Goal: Check status

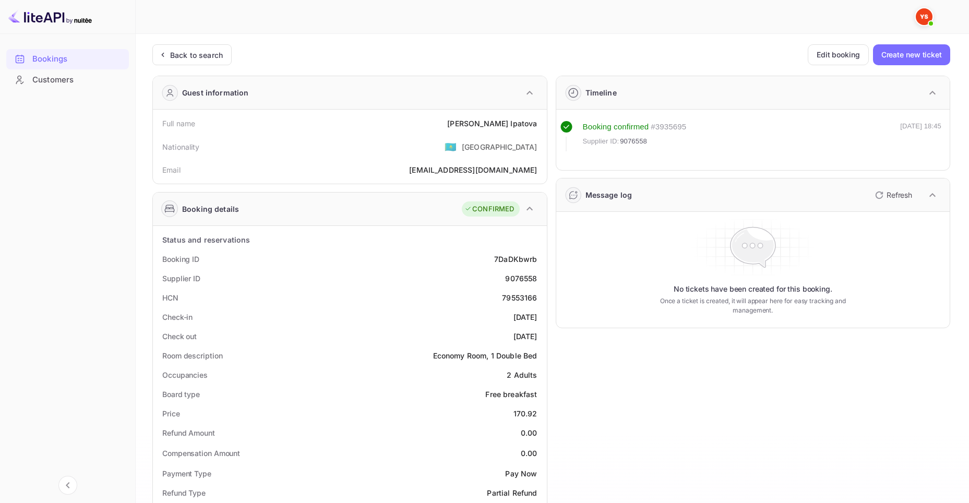
click at [68, 51] on div "Bookings" at bounding box center [67, 59] width 123 height 20
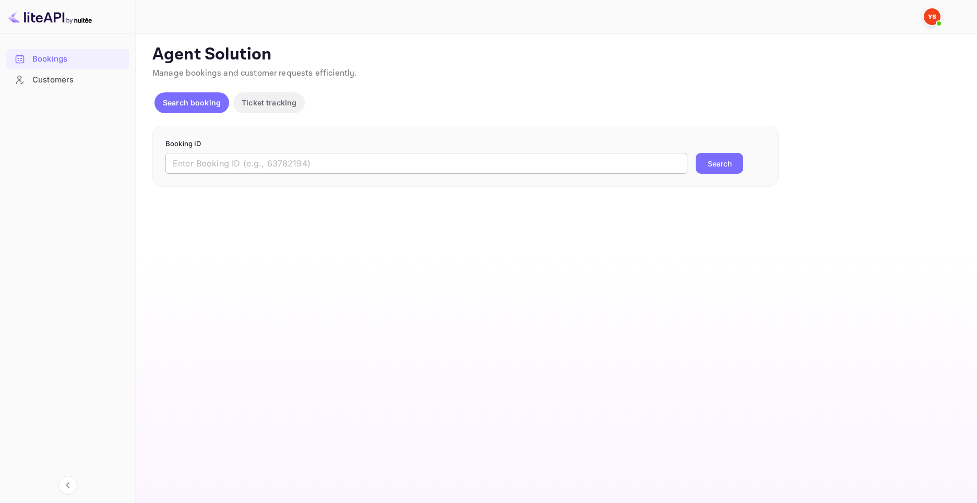
click at [274, 173] on input "text" at bounding box center [426, 163] width 522 height 21
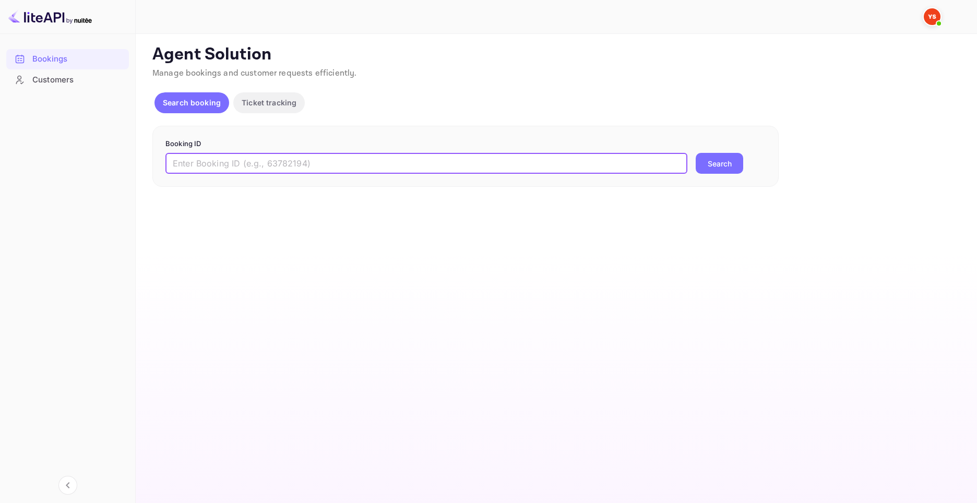
paste input "9560286"
type input "9560286"
click at [731, 168] on button "Search" at bounding box center [719, 163] width 47 height 21
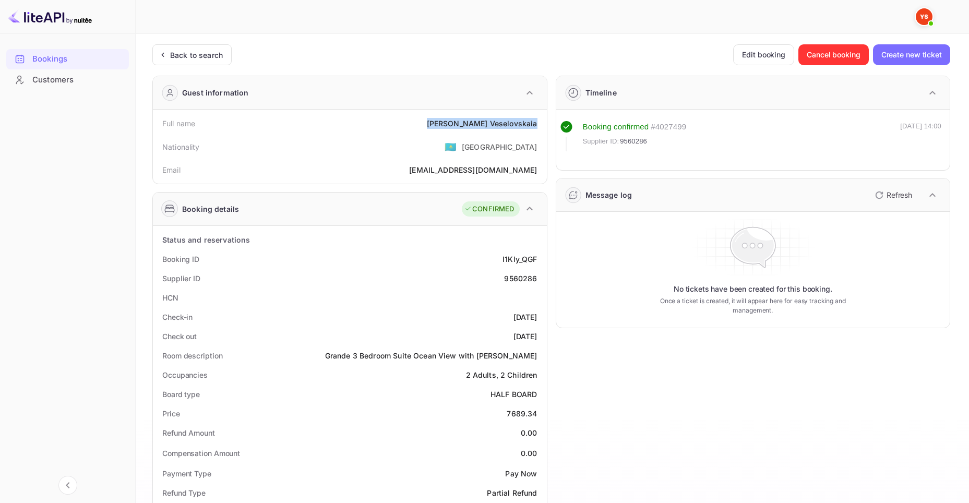
drag, startPoint x: 456, startPoint y: 123, endPoint x: 541, endPoint y: 127, distance: 85.2
click at [541, 127] on div "Full name Ekaterina Veselovskaia" at bounding box center [350, 123] width 386 height 19
copy div "Ekaterina Veselovskaia"
drag, startPoint x: 507, startPoint y: 414, endPoint x: 535, endPoint y: 413, distance: 28.2
click at [535, 413] on div "7689.34" at bounding box center [522, 413] width 30 height 11
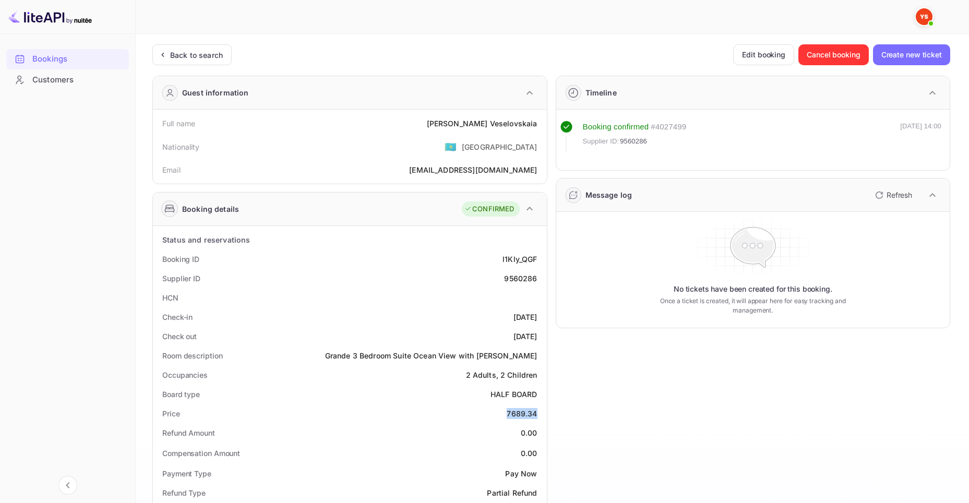
copy div "7689.34"
